Goal: Task Accomplishment & Management: Manage account settings

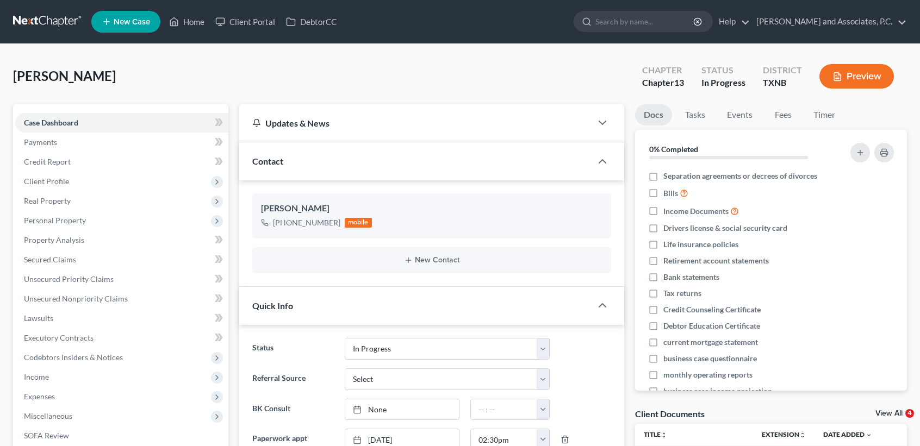
select select "7"
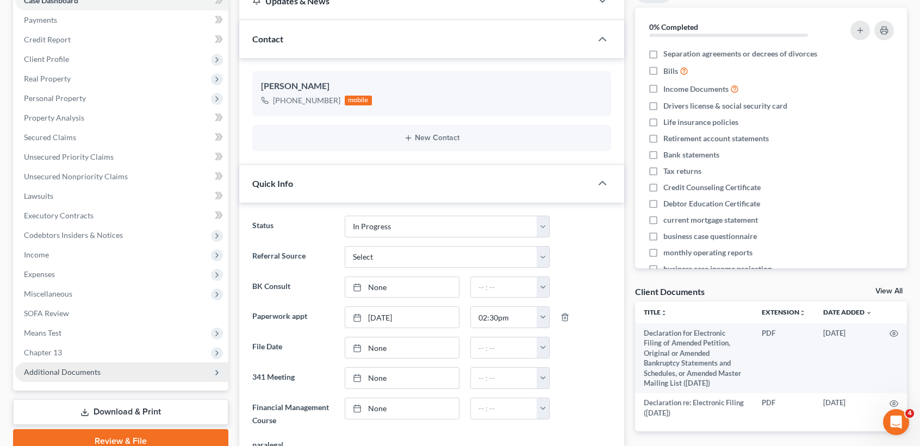
scroll to position [145, 0]
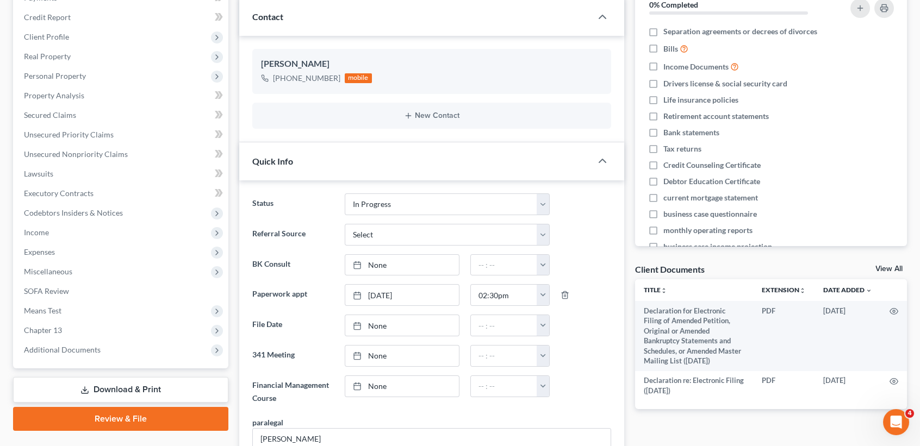
drag, startPoint x: 880, startPoint y: 268, endPoint x: 848, endPoint y: 270, distance: 31.6
click at [880, 268] on link "View All" at bounding box center [889, 269] width 27 height 8
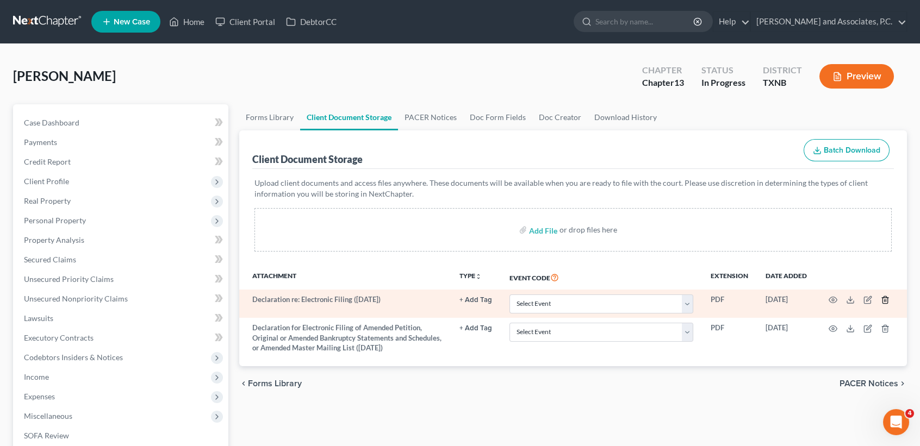
click at [885, 301] on icon "button" at bounding box center [885, 300] width 9 height 9
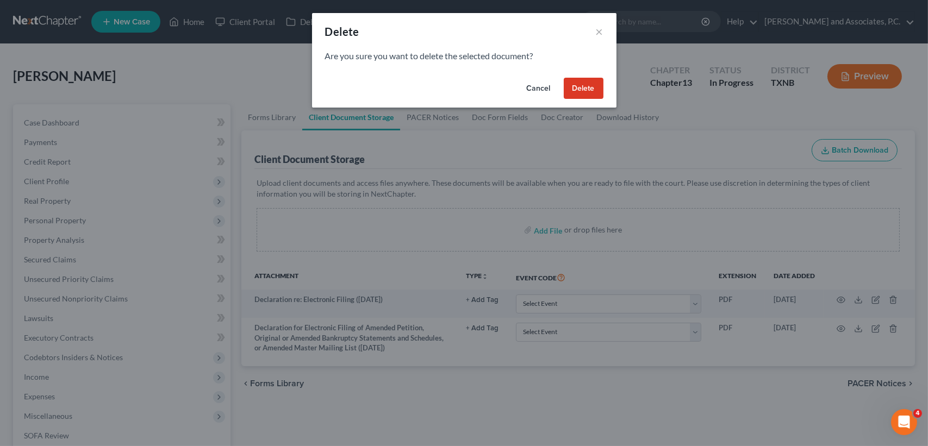
drag, startPoint x: 589, startPoint y: 97, endPoint x: 748, endPoint y: 301, distance: 258.5
click at [589, 97] on button "Delete" at bounding box center [584, 89] width 40 height 22
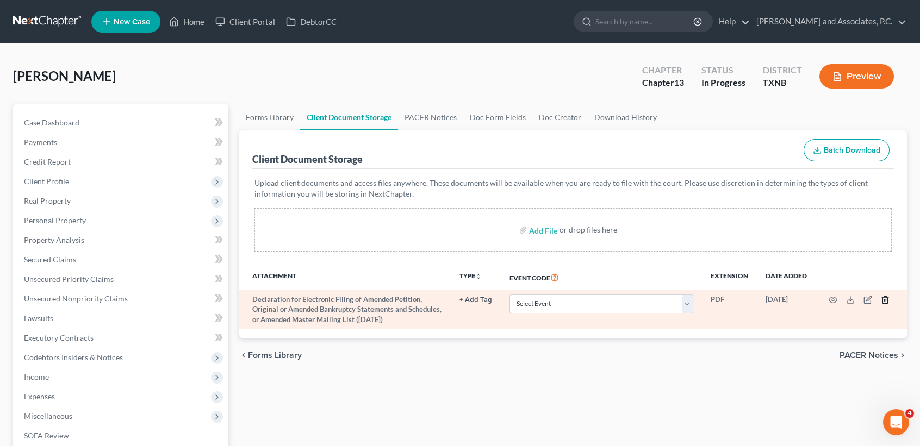
click at [885, 301] on icon "button" at bounding box center [885, 300] width 9 height 9
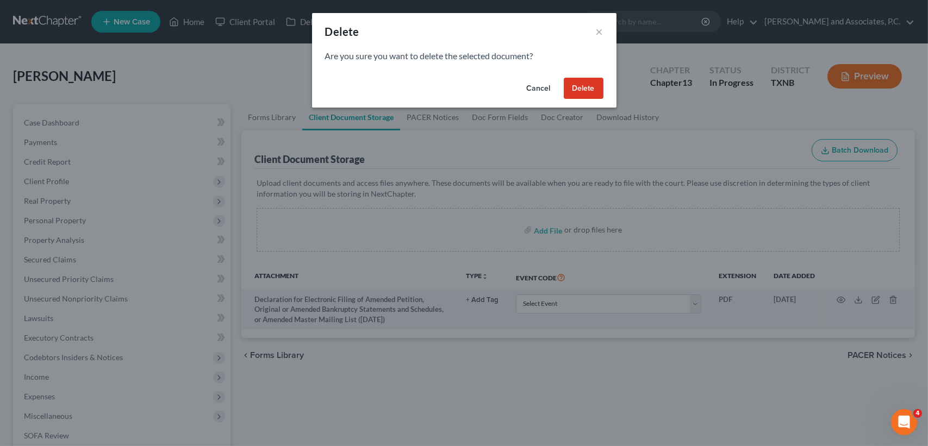
click at [594, 86] on button "Delete" at bounding box center [584, 89] width 40 height 22
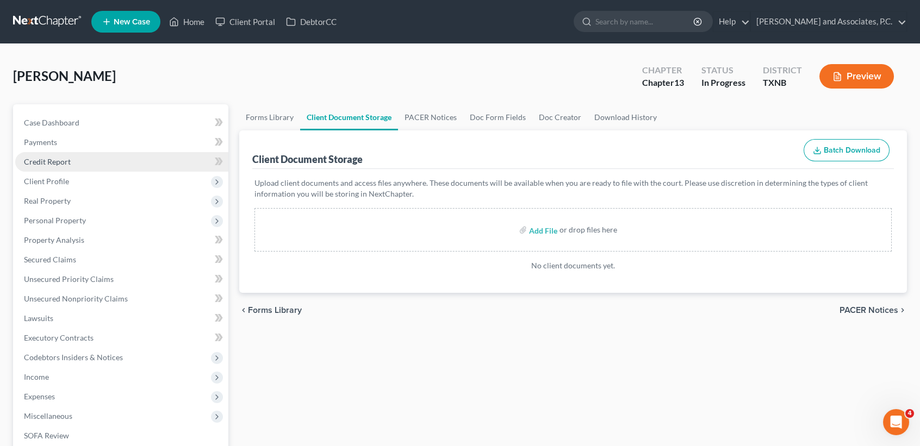
click at [77, 162] on link "Credit Report" at bounding box center [121, 162] width 213 height 20
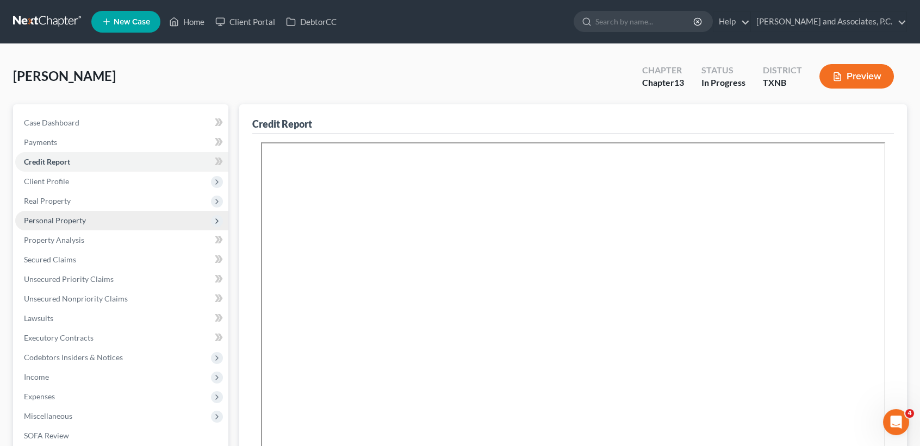
click at [66, 218] on span "Personal Property" at bounding box center [55, 220] width 62 height 9
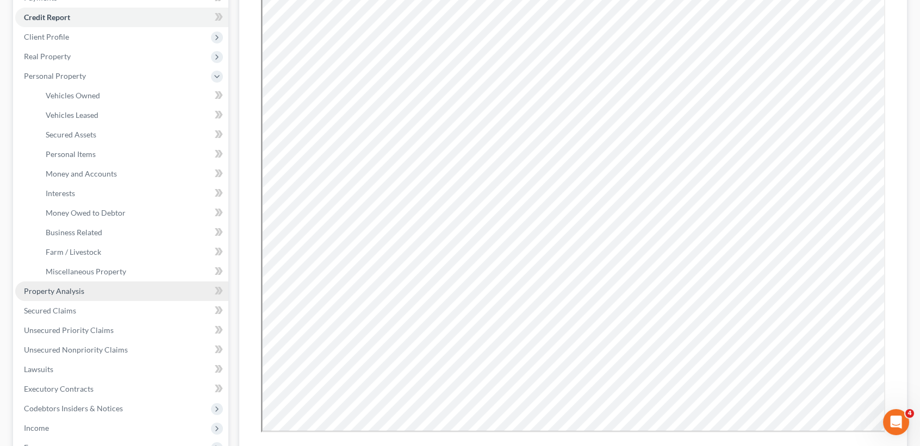
click at [95, 288] on link "Property Analysis" at bounding box center [121, 292] width 213 height 20
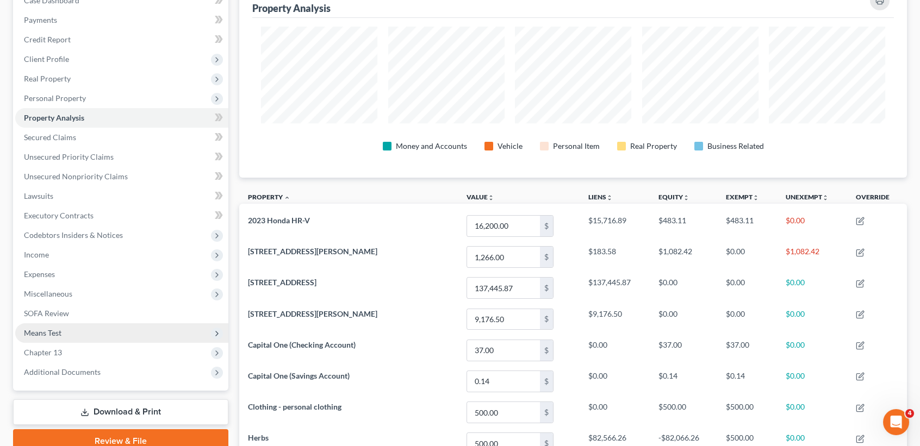
scroll to position [145, 0]
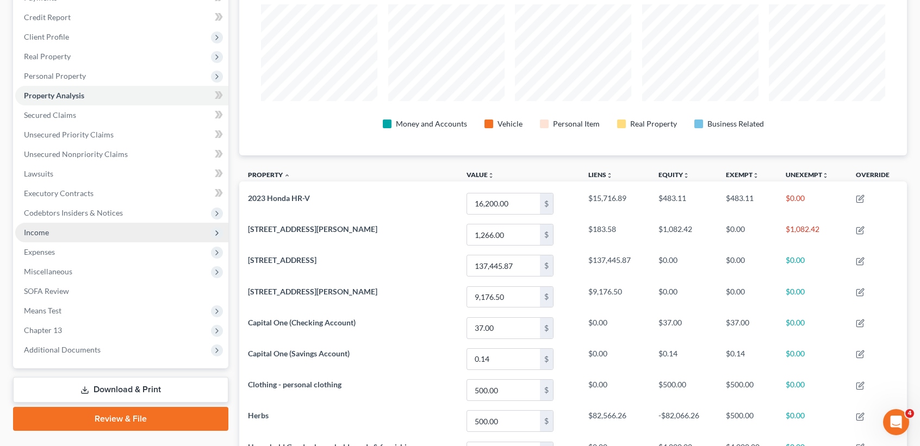
click at [56, 225] on span "Income" at bounding box center [121, 233] width 213 height 20
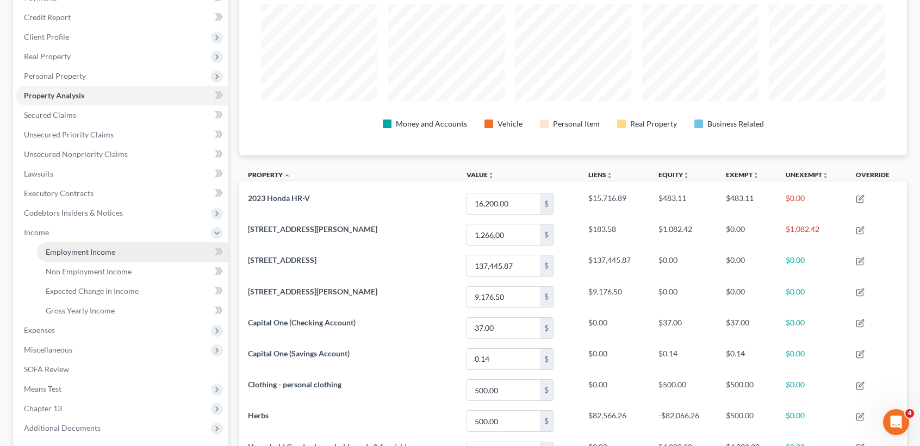
click at [58, 257] on link "Employment Income" at bounding box center [132, 253] width 191 height 20
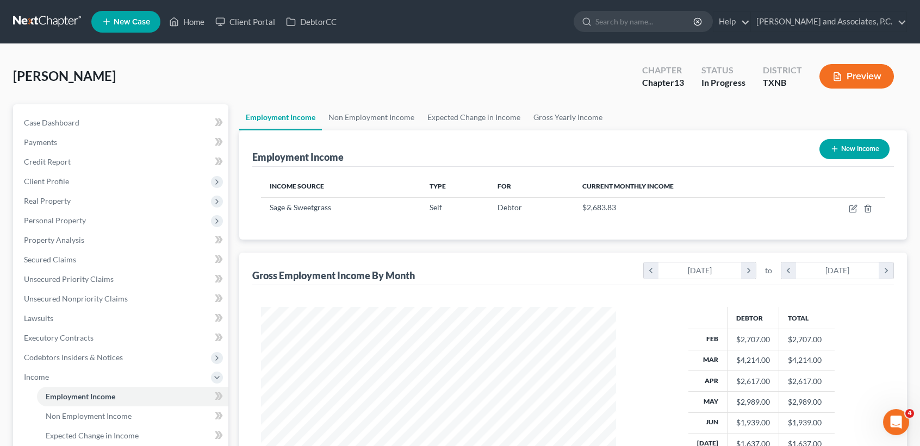
scroll to position [195, 376]
drag, startPoint x: 374, startPoint y: 119, endPoint x: 467, endPoint y: 107, distance: 93.7
click at [374, 119] on link "Non Employment Income" at bounding box center [371, 117] width 99 height 26
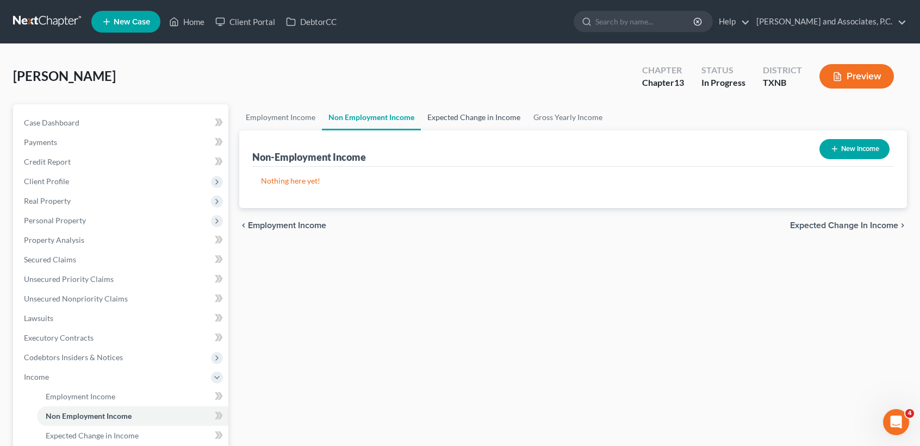
click at [462, 115] on link "Expected Change in Income" at bounding box center [474, 117] width 106 height 26
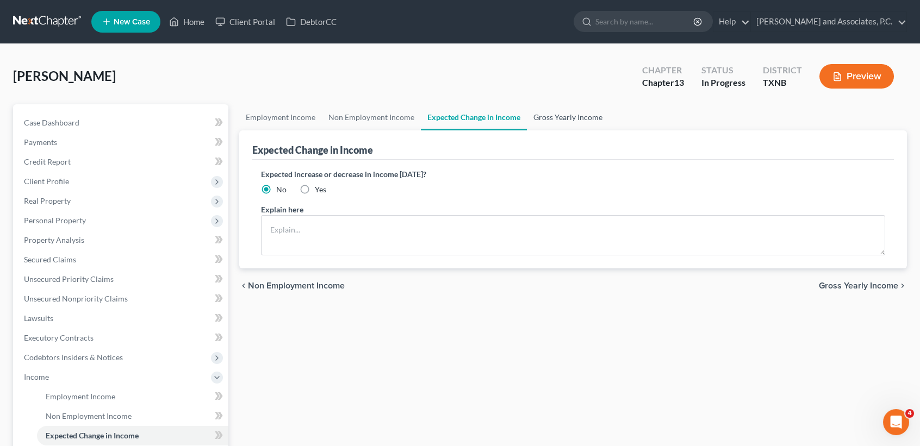
click at [569, 108] on link "Gross Yearly Income" at bounding box center [568, 117] width 82 height 26
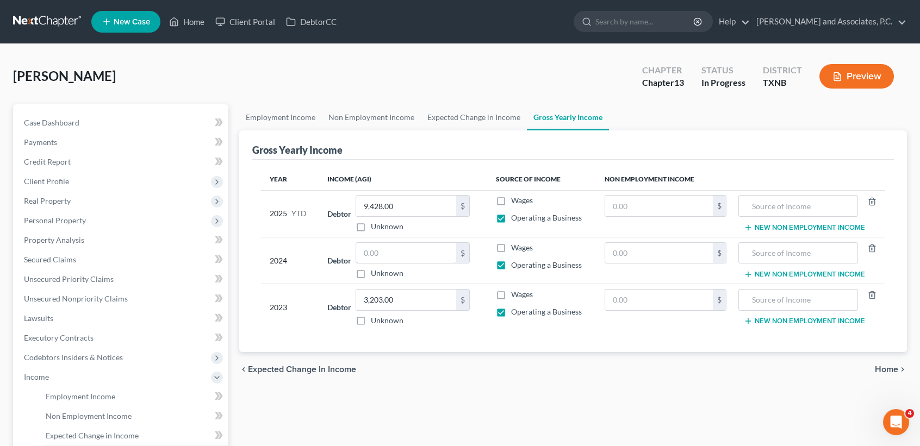
click at [428, 245] on input "text" at bounding box center [406, 253] width 100 height 21
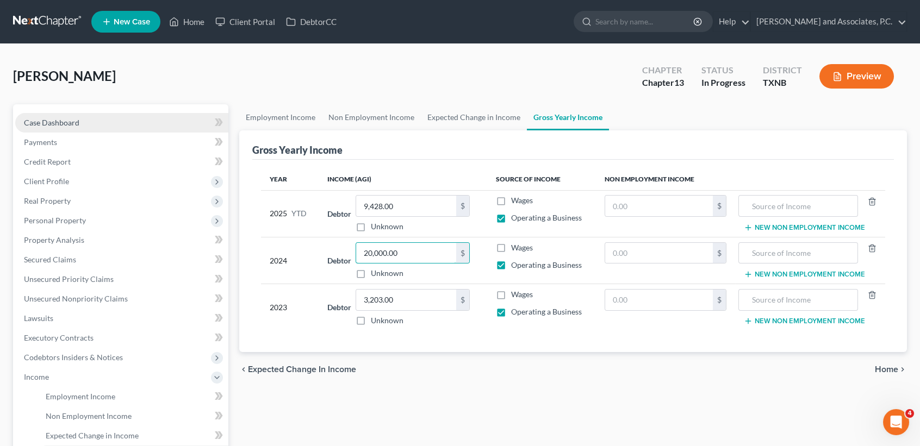
type input "20,000.00"
click at [145, 129] on link "Case Dashboard" at bounding box center [121, 123] width 213 height 20
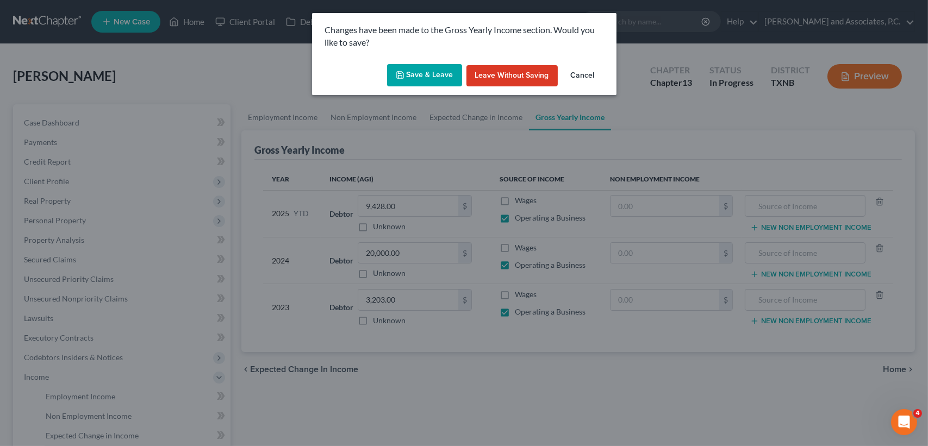
click at [448, 80] on button "Save & Leave" at bounding box center [424, 75] width 75 height 23
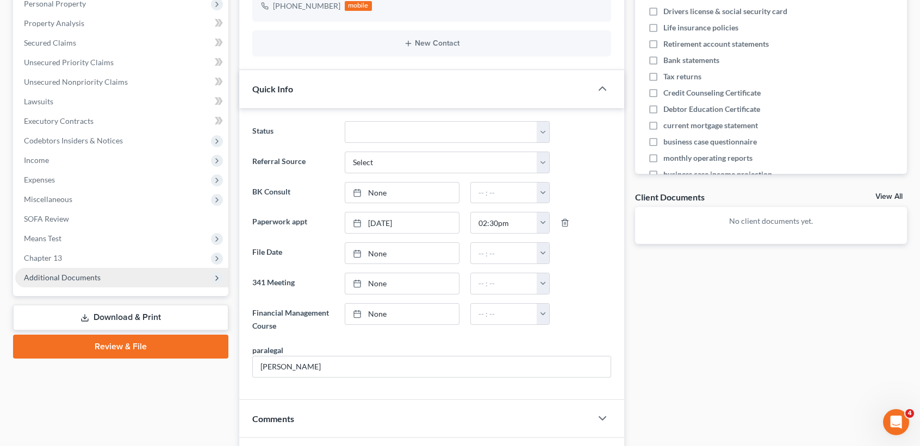
scroll to position [218, 0]
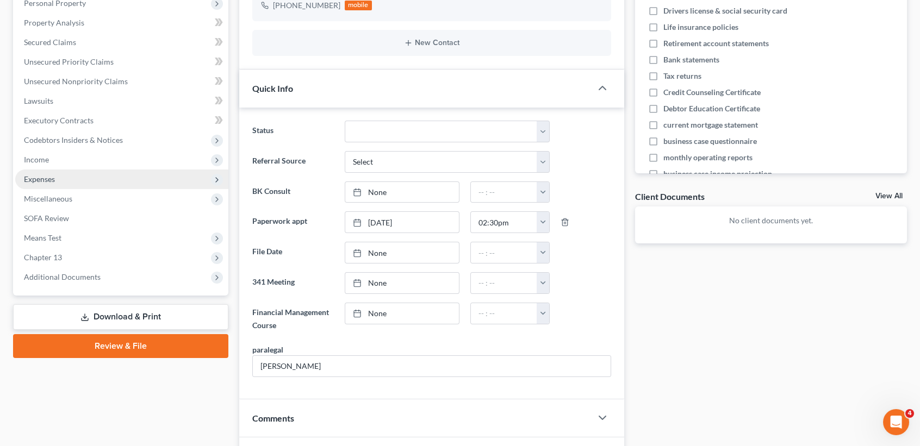
click at [41, 179] on span "Expenses" at bounding box center [39, 179] width 31 height 9
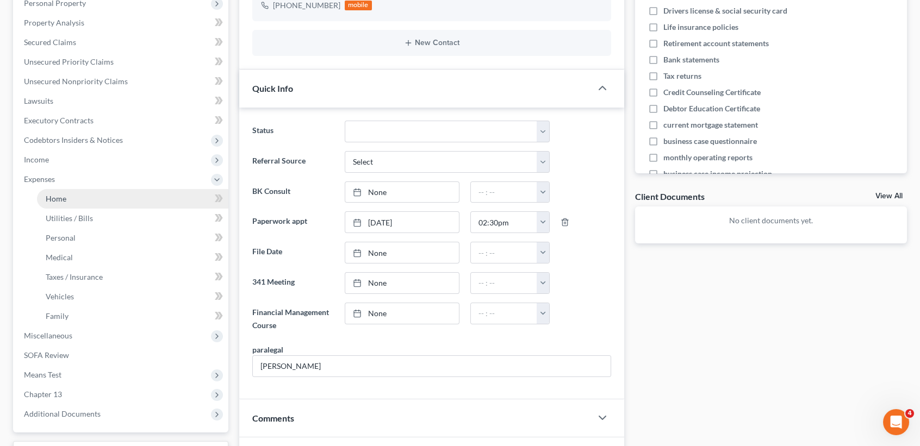
click at [194, 200] on link "Home" at bounding box center [132, 199] width 191 height 20
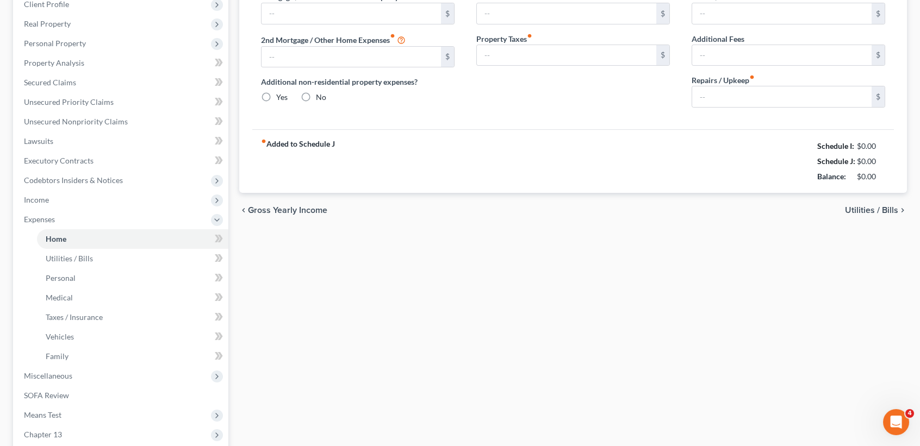
type input "400.00"
type input "0.00"
radio input "true"
type input "0.00"
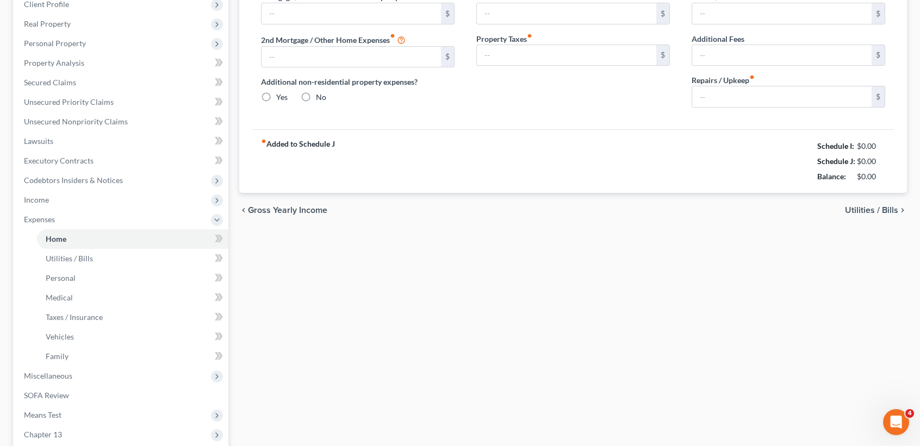
type input "0.00"
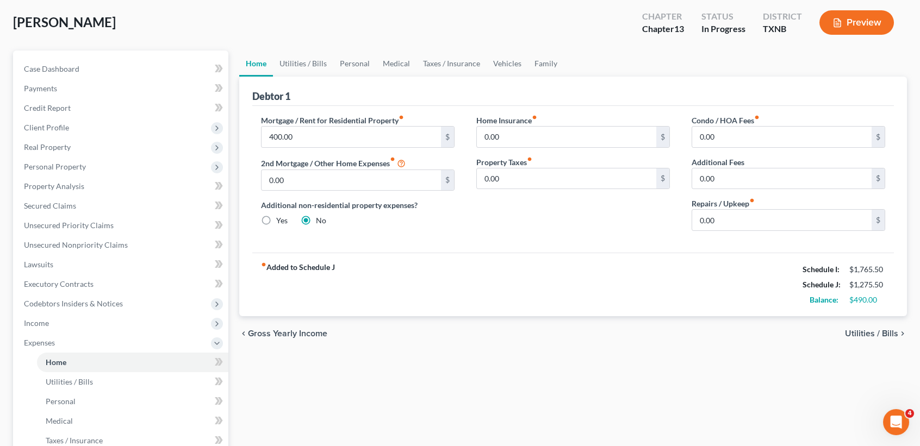
scroll to position [218, 0]
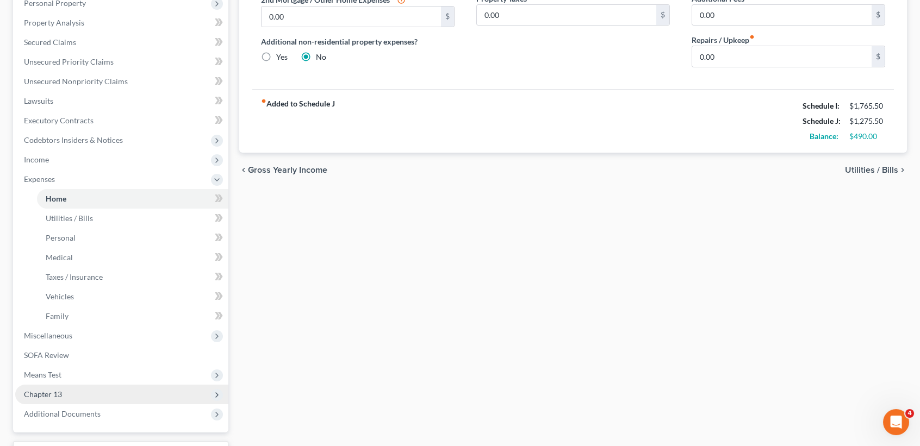
click at [58, 398] on span "Chapter 13" at bounding box center [121, 395] width 213 height 20
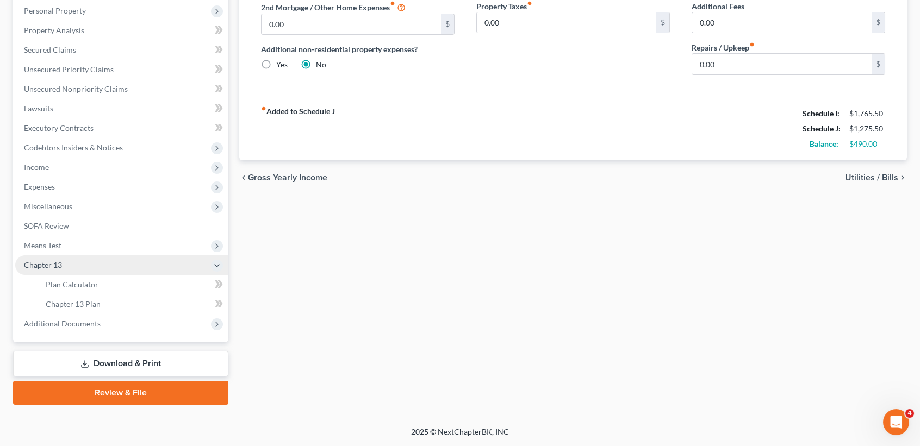
scroll to position [208, 0]
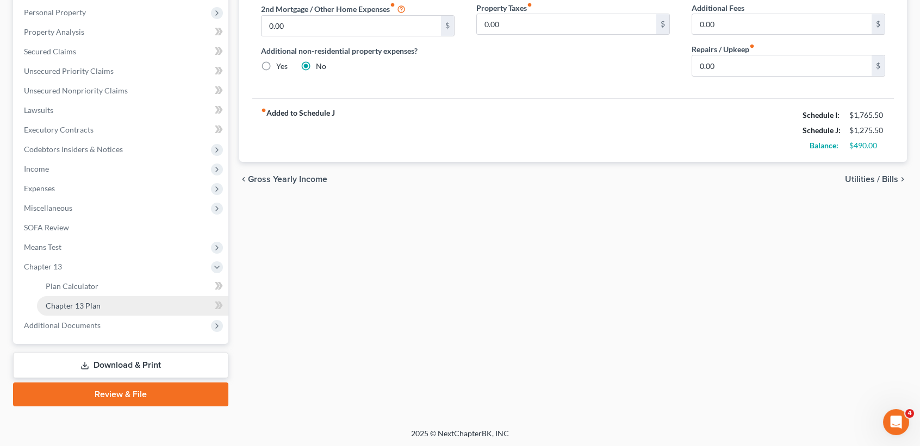
click at [89, 305] on span "Chapter 13 Plan" at bounding box center [73, 305] width 55 height 9
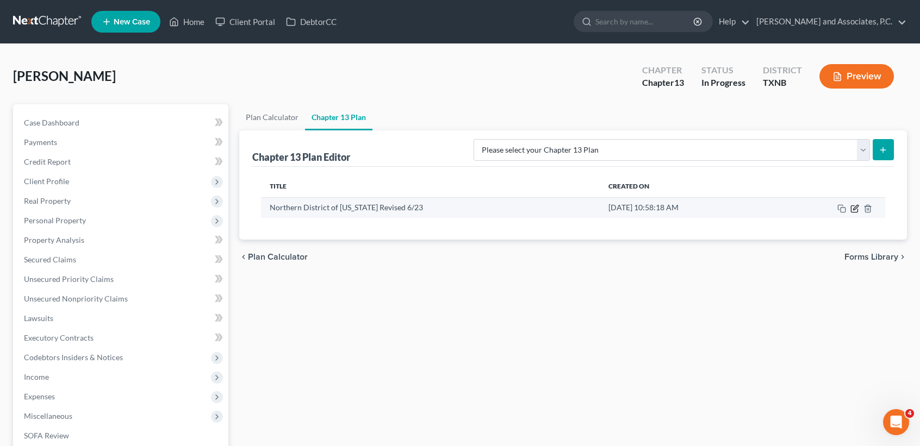
click at [857, 207] on icon "button" at bounding box center [855, 207] width 5 height 5
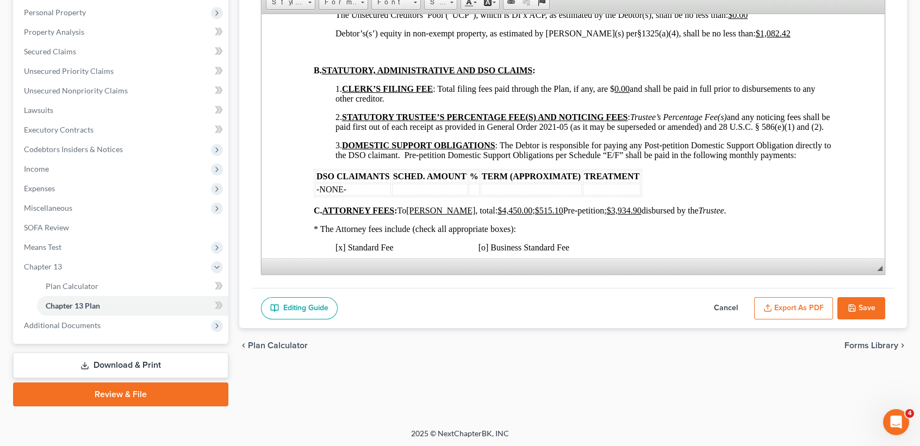
click at [874, 291] on div "Editing Guide Cancel Export as PDF Save" at bounding box center [573, 308] width 642 height 41
click at [874, 311] on button "Save" at bounding box center [861, 308] width 48 height 23
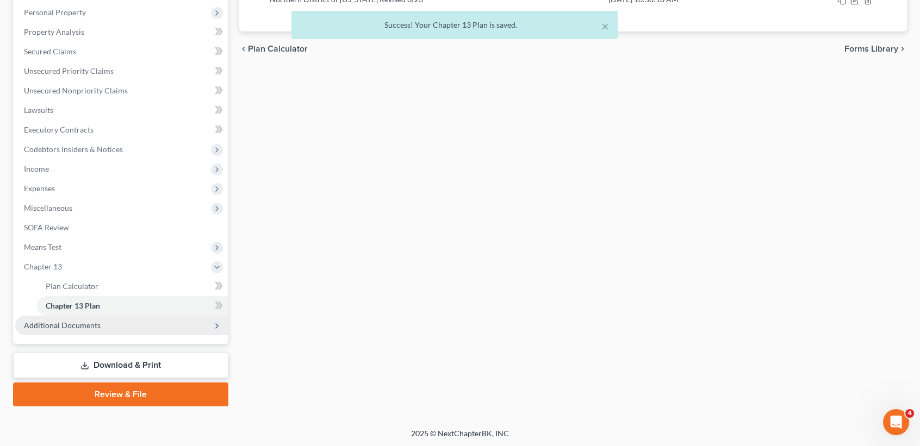
click at [48, 325] on span "Additional Documents" at bounding box center [62, 325] width 77 height 9
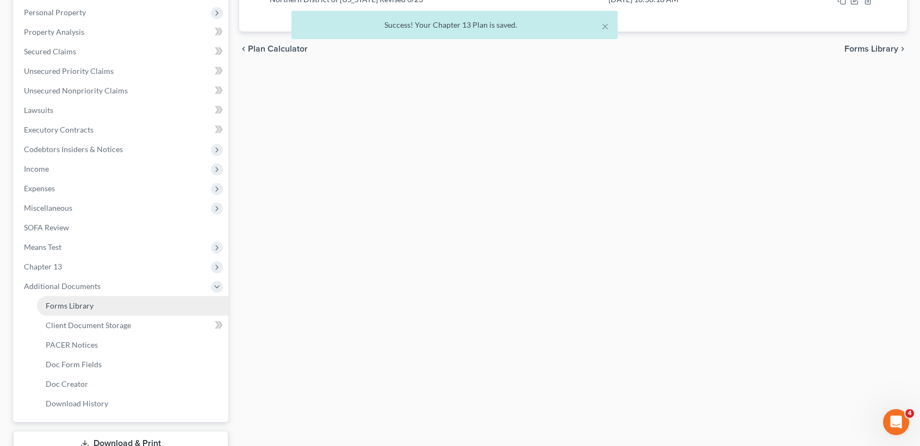
click at [74, 306] on span "Forms Library" at bounding box center [70, 305] width 48 height 9
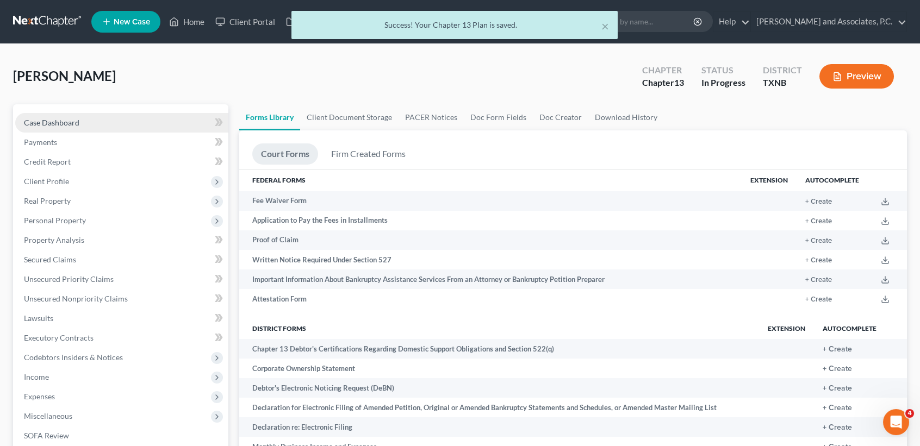
click at [86, 125] on link "Case Dashboard" at bounding box center [121, 123] width 213 height 20
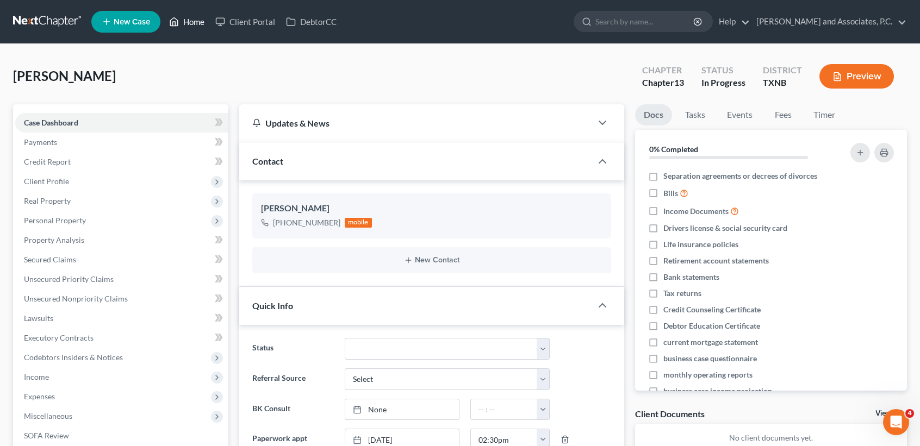
click at [173, 15] on icon at bounding box center [174, 21] width 10 height 13
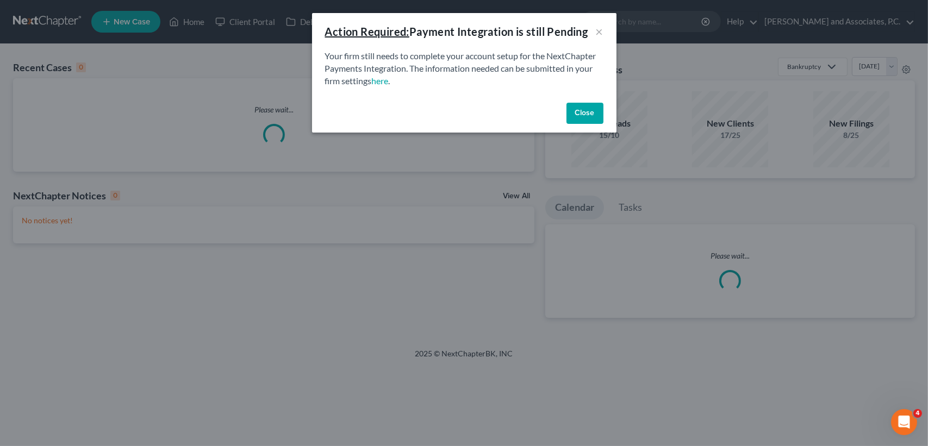
click at [591, 108] on button "Close" at bounding box center [585, 114] width 37 height 22
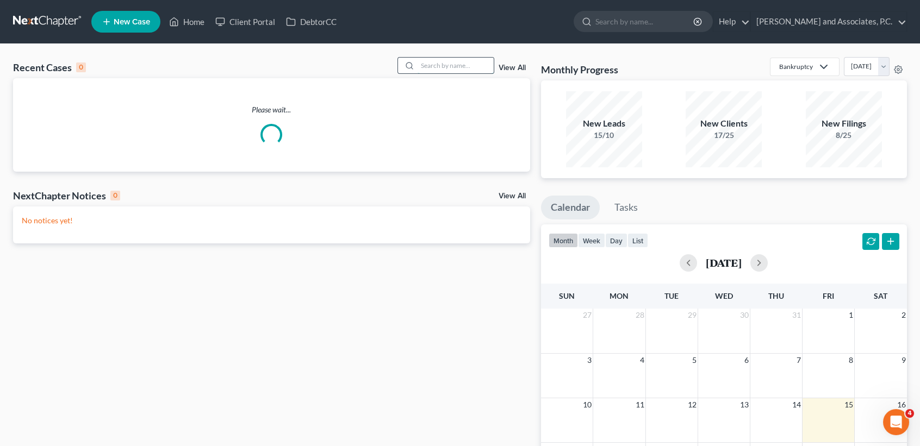
click at [457, 62] on input "search" at bounding box center [456, 66] width 76 height 16
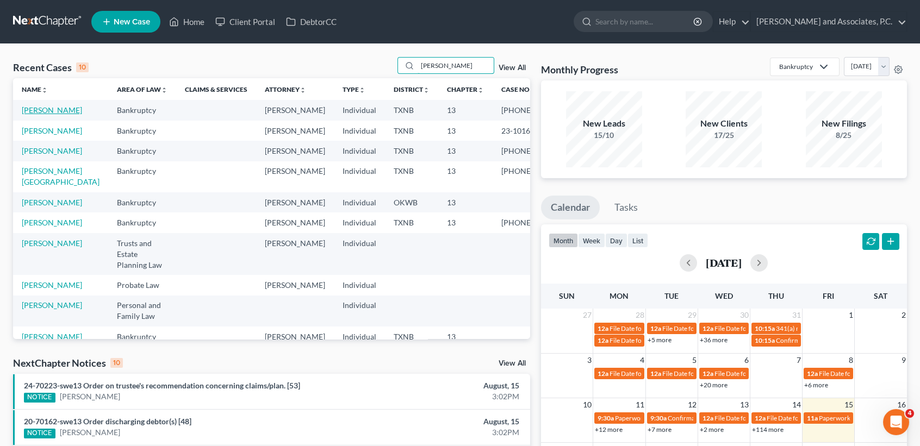
type input "[PERSON_NAME]"
click at [35, 115] on link "[PERSON_NAME]" at bounding box center [52, 110] width 60 height 9
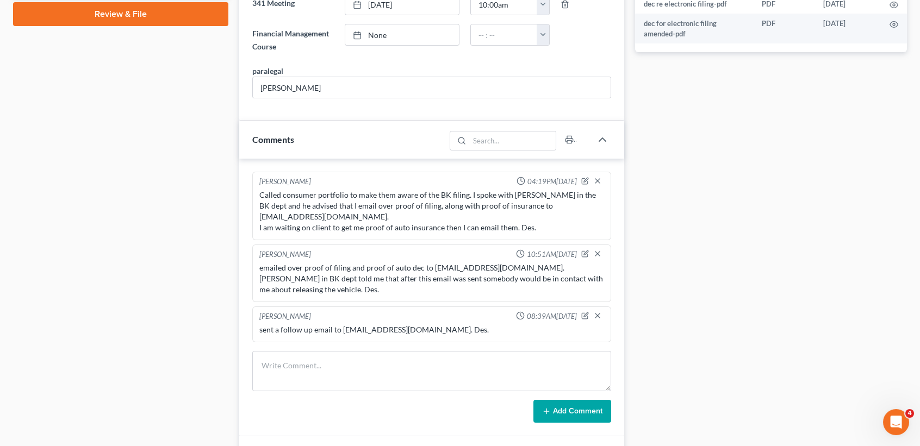
scroll to position [580, 0]
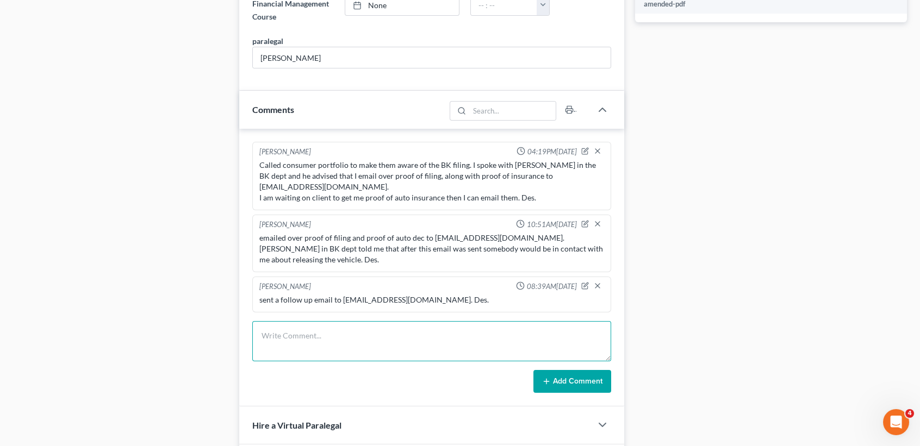
drag, startPoint x: 370, startPoint y: 356, endPoint x: 400, endPoint y: 338, distance: 34.6
click at [371, 360] on form "Add Comment" at bounding box center [431, 357] width 359 height 72
type textarea "G"
click at [308, 347] on textarea "Called [PERSON_NAME] at [GEOGRAPHIC_DATA] where the car was held and he made me…" at bounding box center [431, 341] width 359 height 40
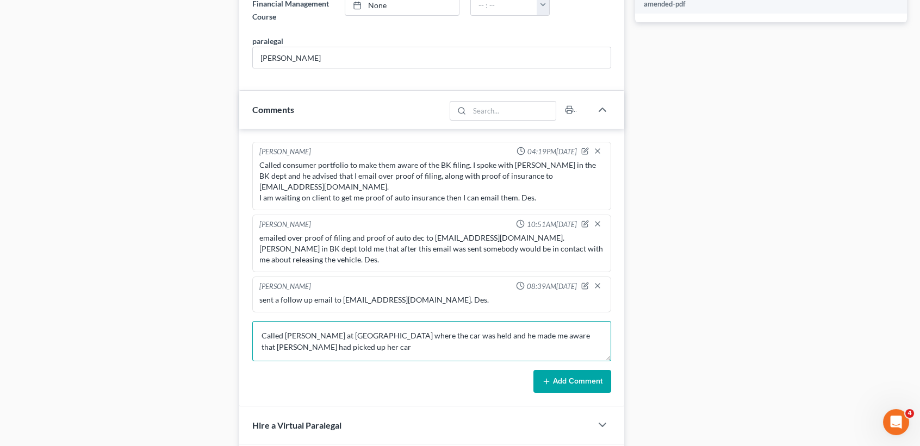
click at [308, 346] on textarea "Called [PERSON_NAME] at [GEOGRAPHIC_DATA] where the car was held and he made me…" at bounding box center [431, 341] width 359 height 40
type textarea "Called [PERSON_NAME] at [GEOGRAPHIC_DATA] where the car was held and he made me…"
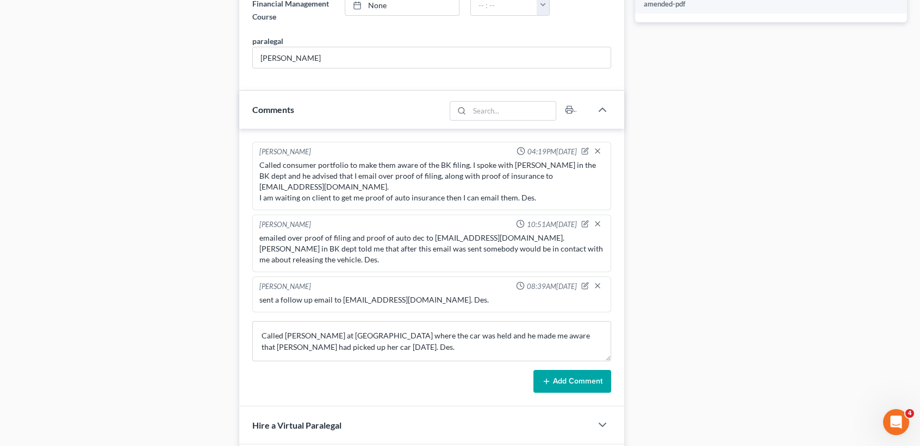
drag, startPoint x: 594, startPoint y: 381, endPoint x: 654, endPoint y: 397, distance: 61.9
click at [594, 381] on button "Add Comment" at bounding box center [572, 381] width 78 height 23
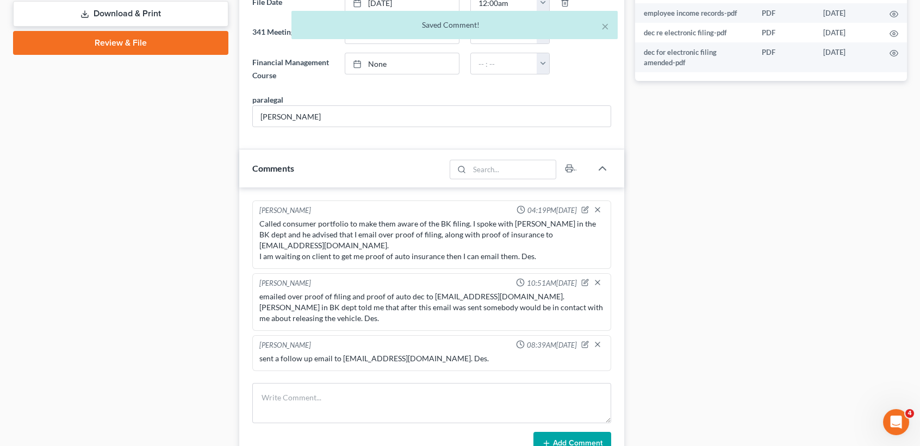
scroll to position [507, 0]
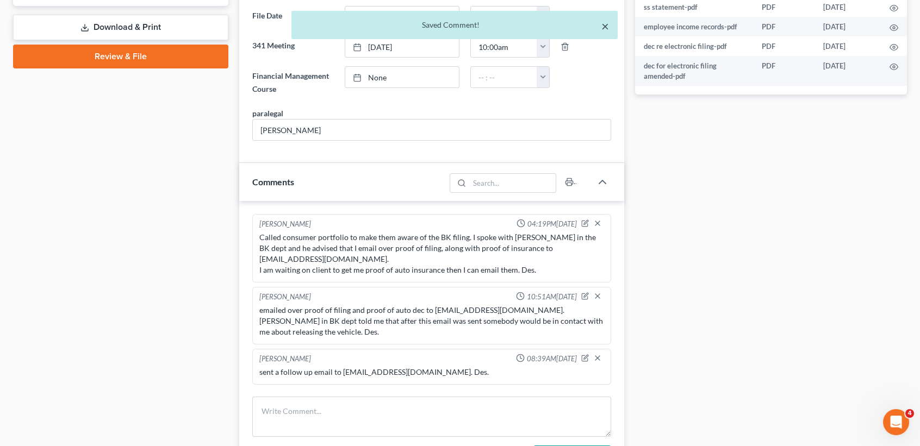
click at [605, 24] on button "×" at bounding box center [605, 26] width 8 height 13
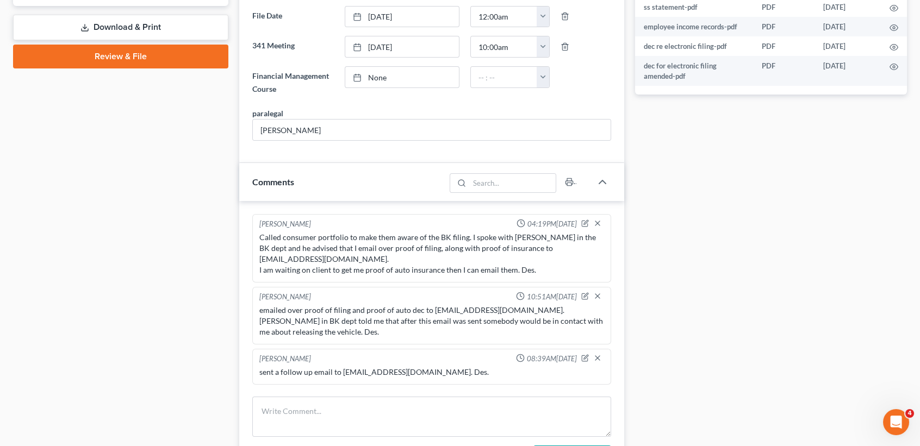
scroll to position [0, 0]
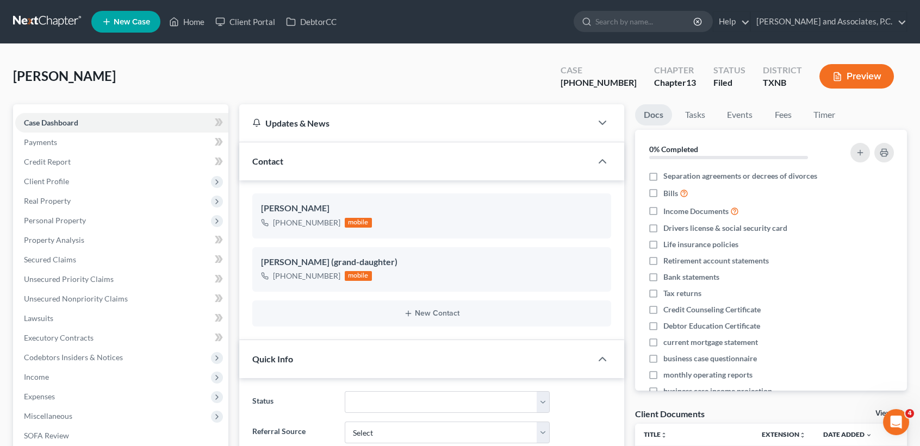
click at [194, 33] on ul "New Case Home Client Portal DebtorCC - No Result - See all results Or Press Ent…" at bounding box center [499, 22] width 816 height 28
click at [195, 25] on link "Home" at bounding box center [187, 22] width 46 height 20
